Goal: Use online tool/utility

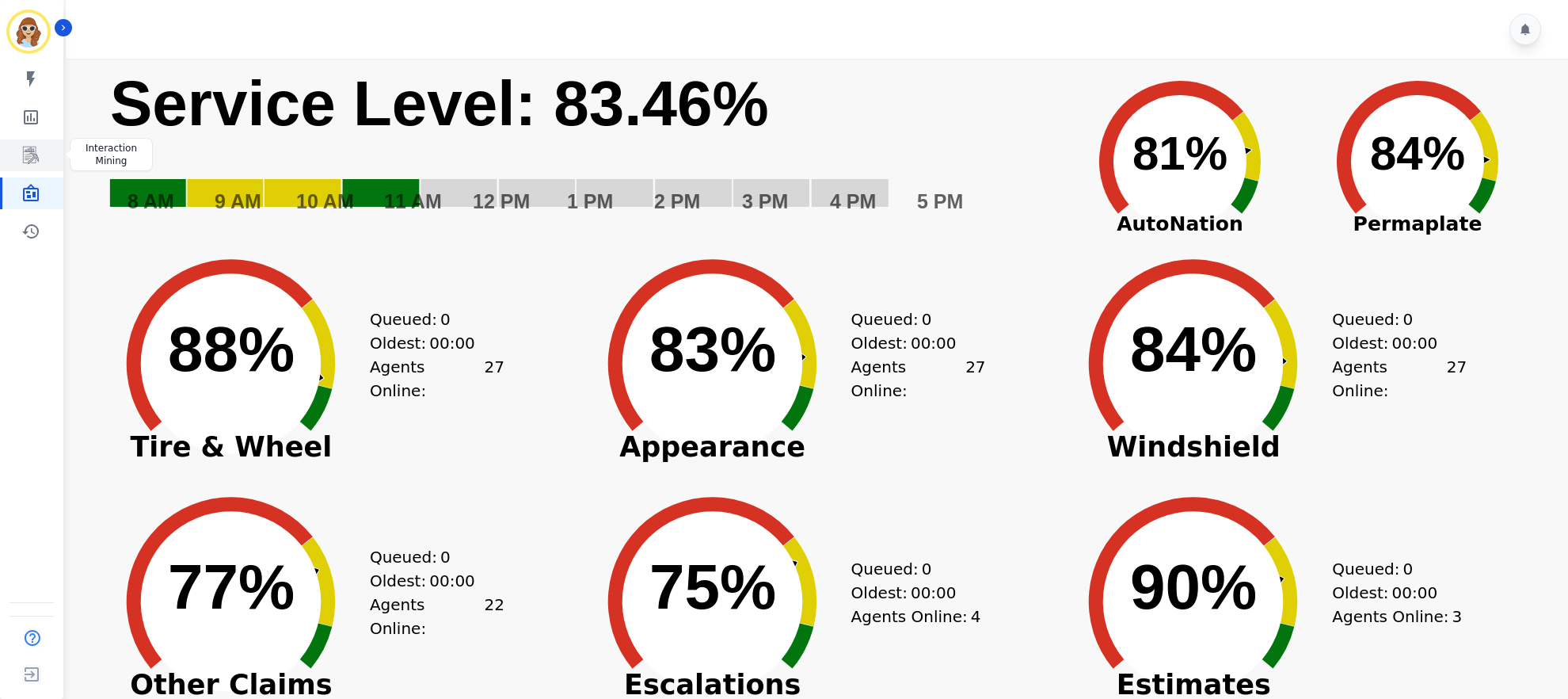
click at [40, 157] on link "Sidebar" at bounding box center [33, 155] width 61 height 32
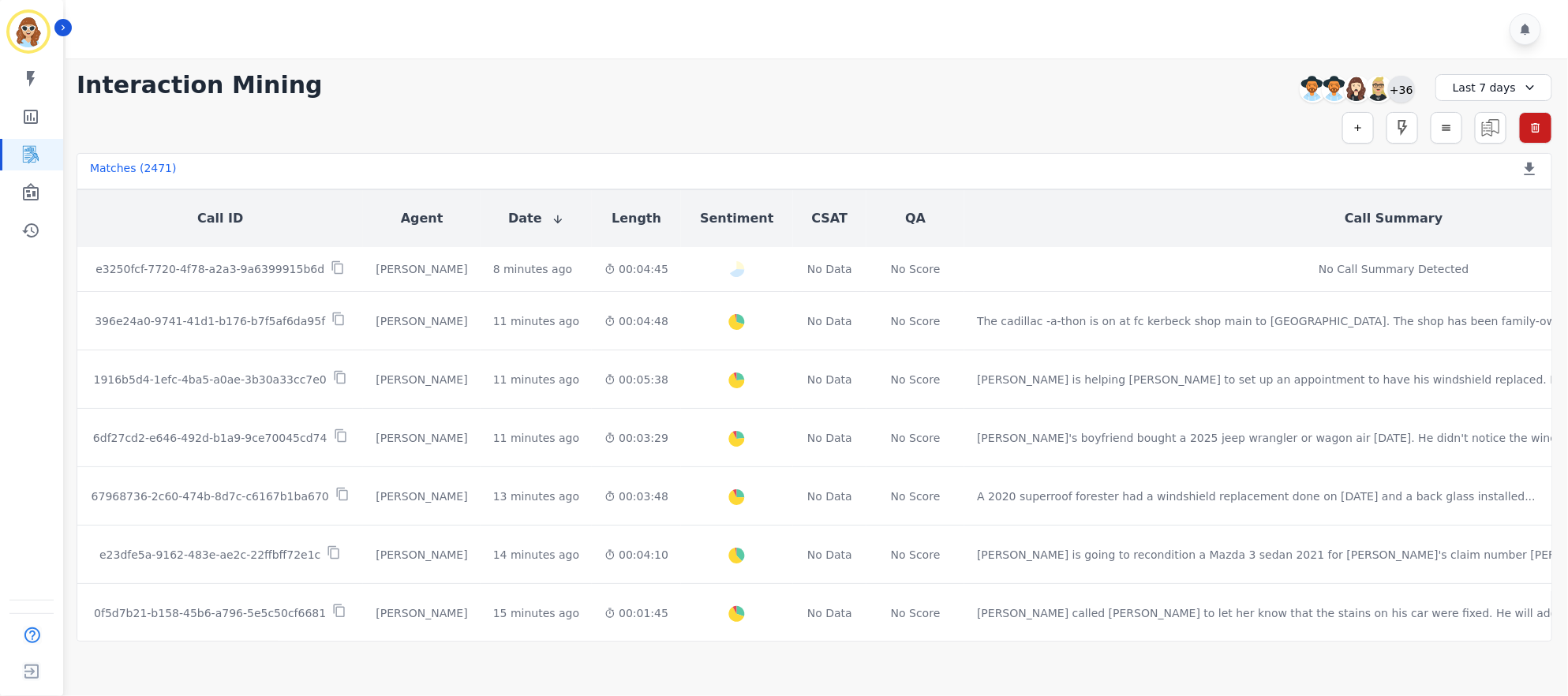
click at [1406, 97] on div "+36" at bounding box center [1400, 89] width 27 height 27
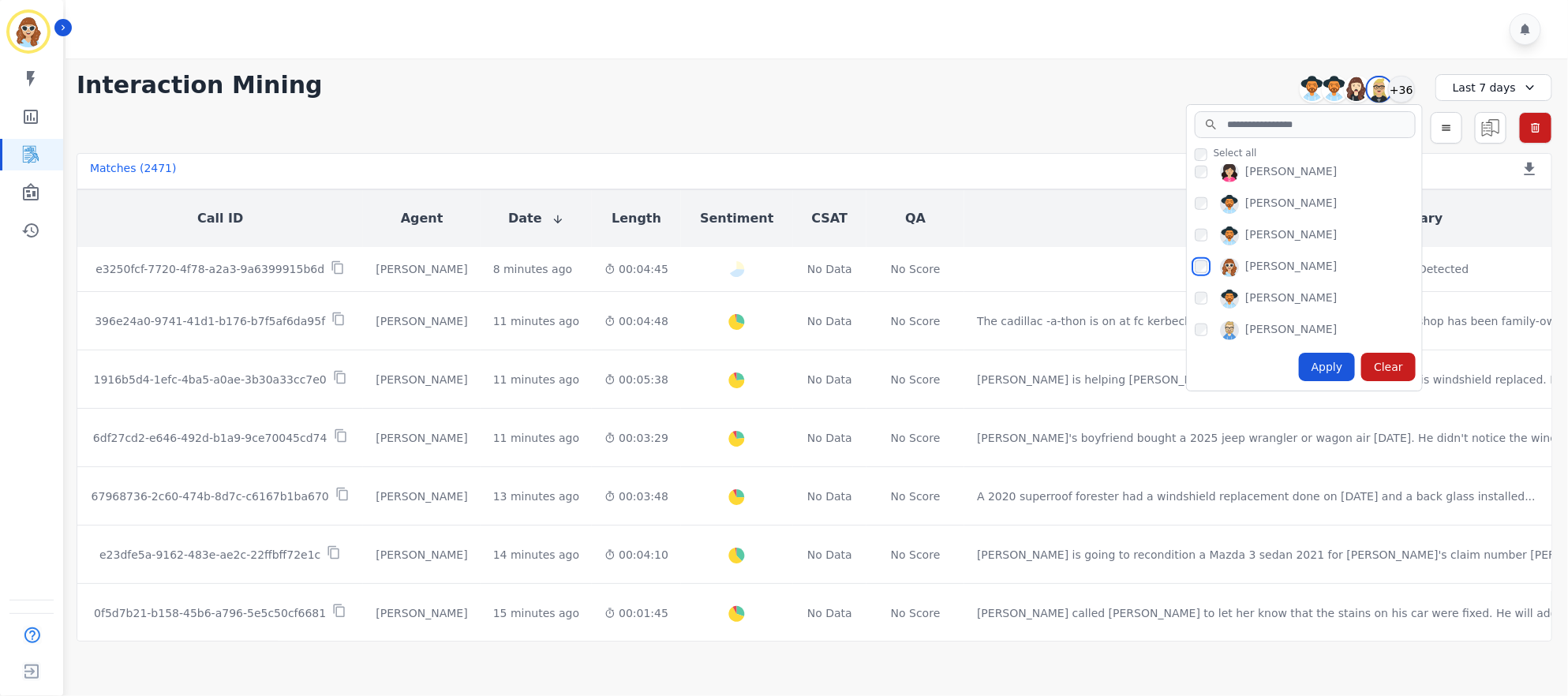
scroll to position [947, 0]
click at [1319, 370] on div "Apply" at bounding box center [1327, 366] width 56 height 28
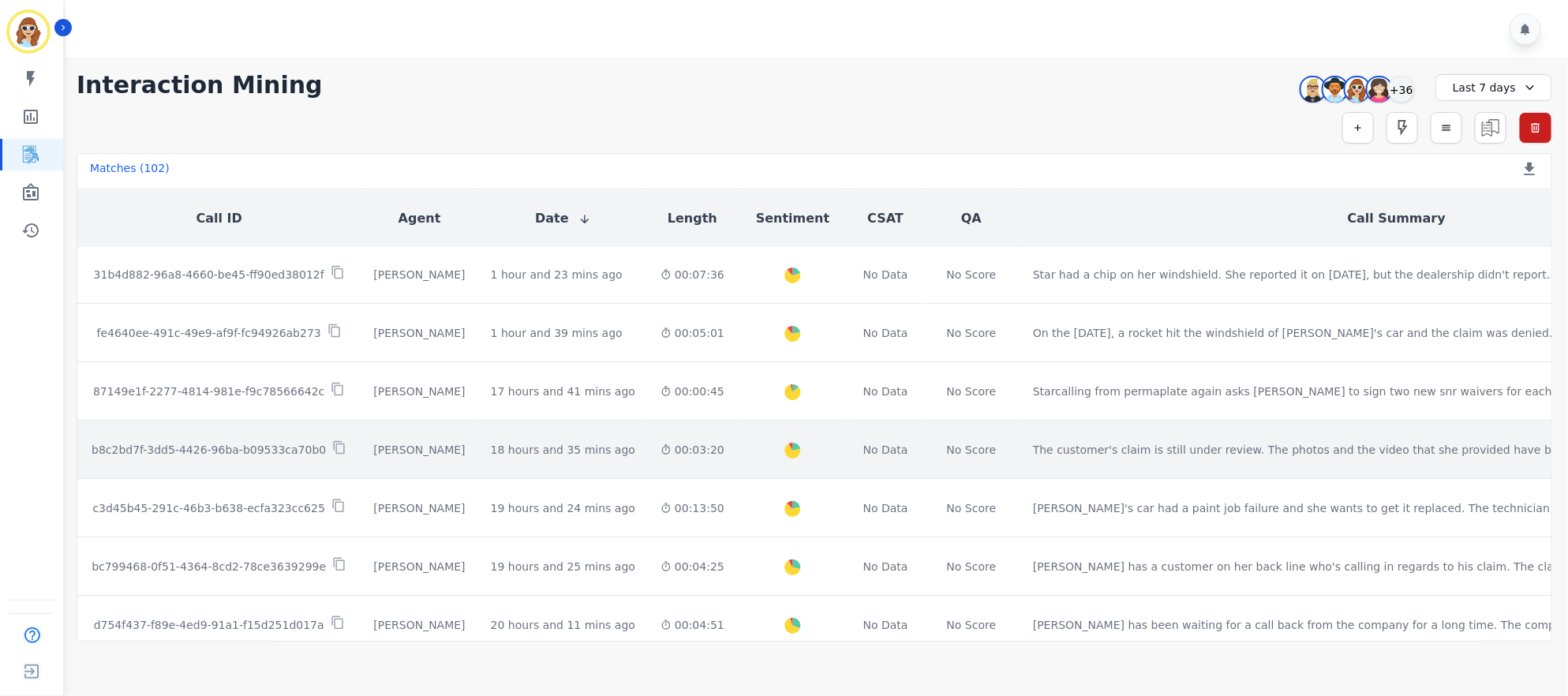
scroll to position [0, 0]
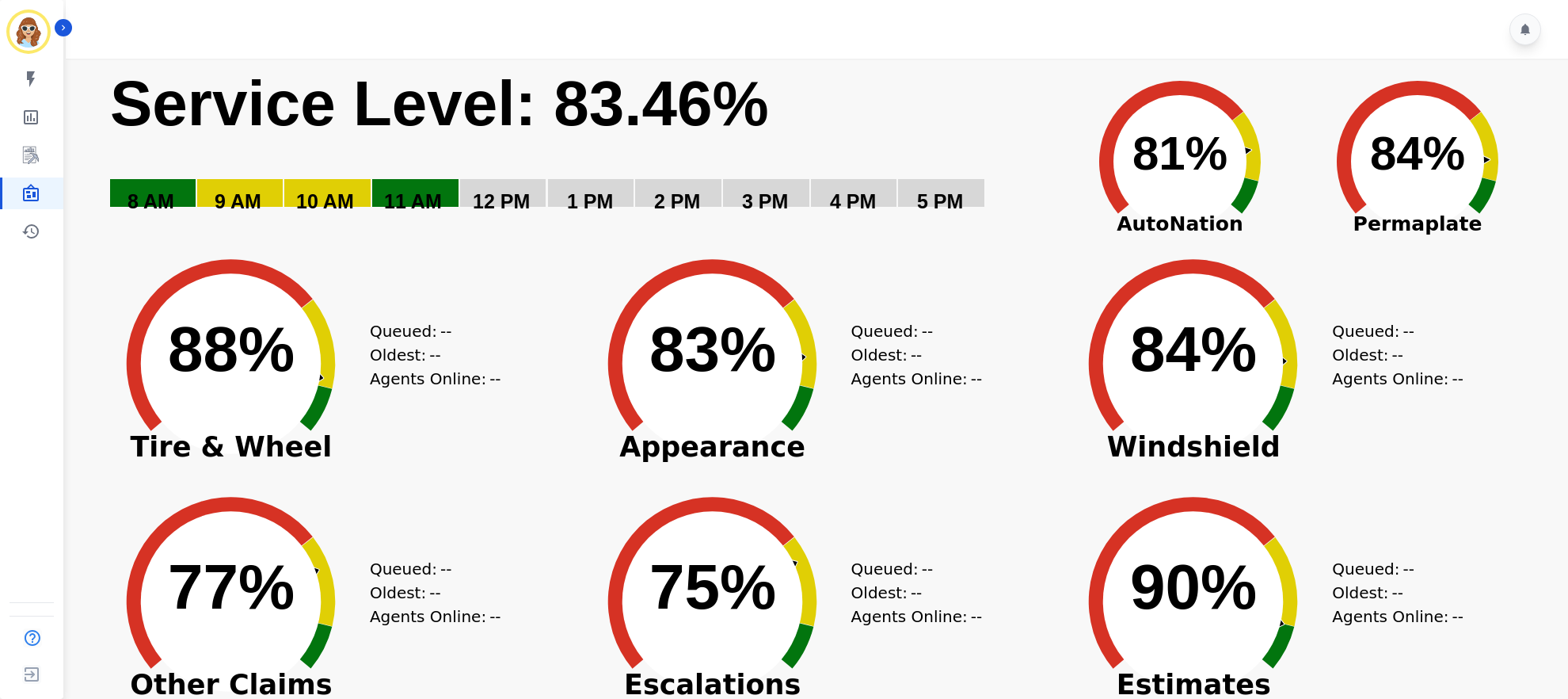
scroll to position [112, 0]
